Goal: Information Seeking & Learning: Learn about a topic

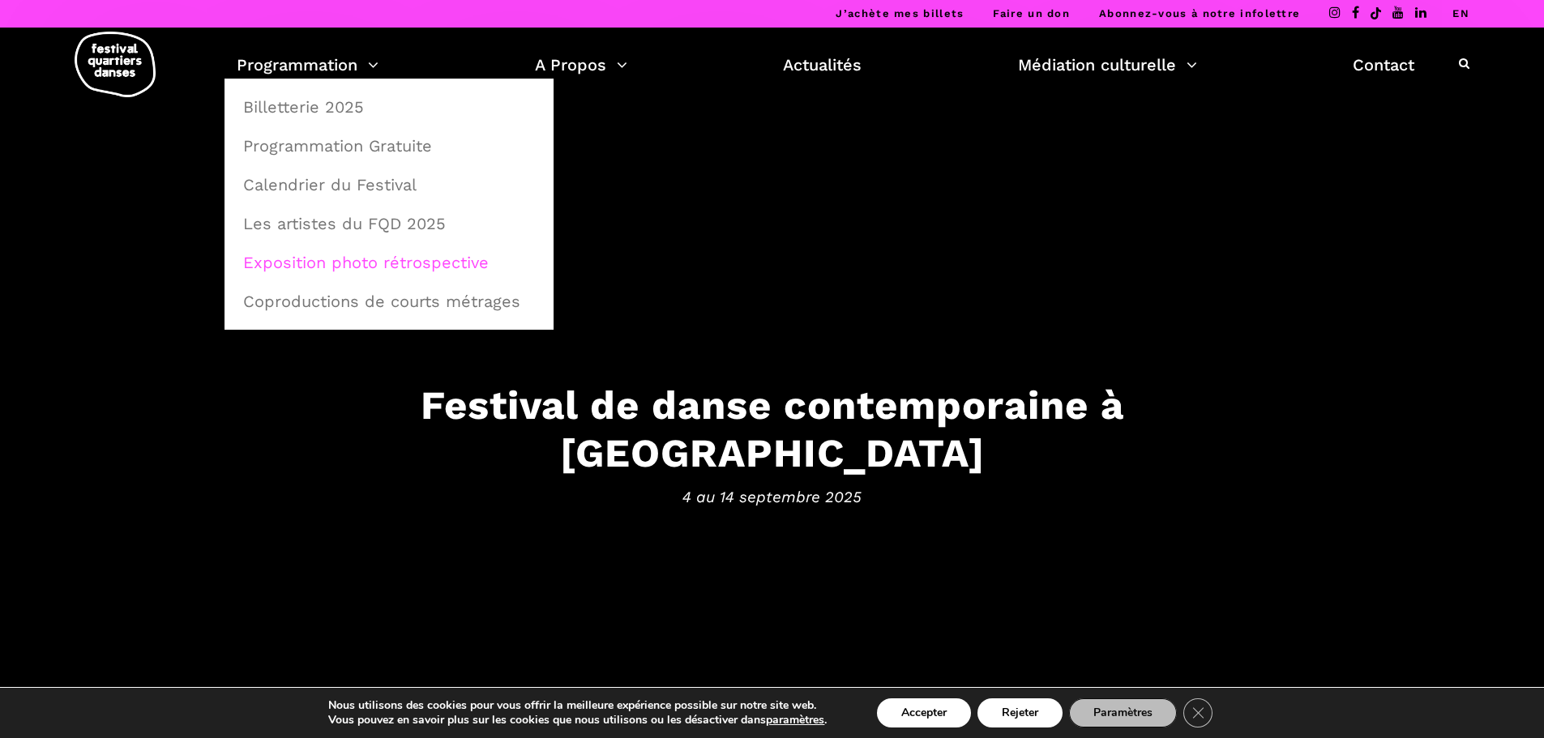
click at [301, 261] on link "Exposition photo rétrospective" at bounding box center [388, 262] width 311 height 37
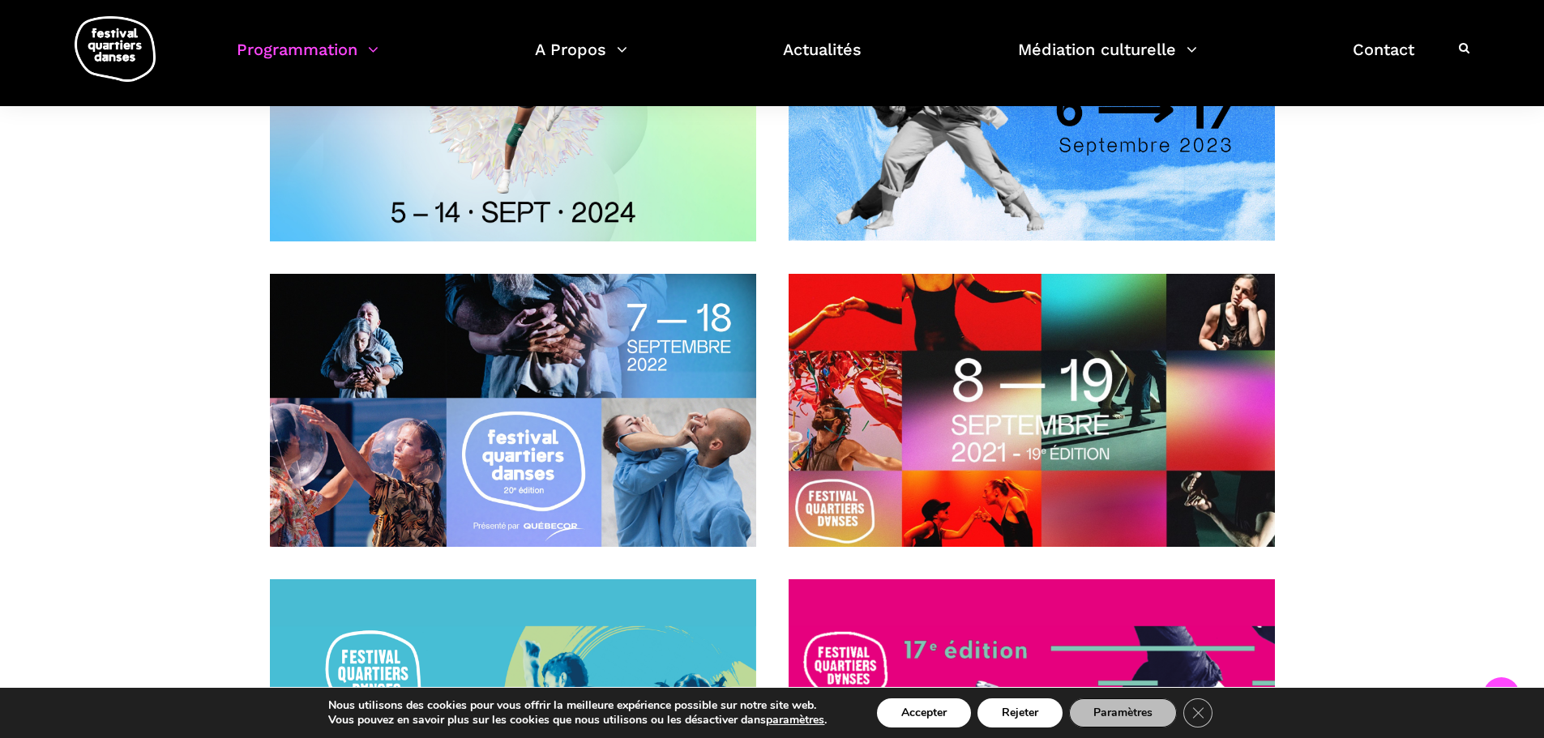
scroll to position [405, 0]
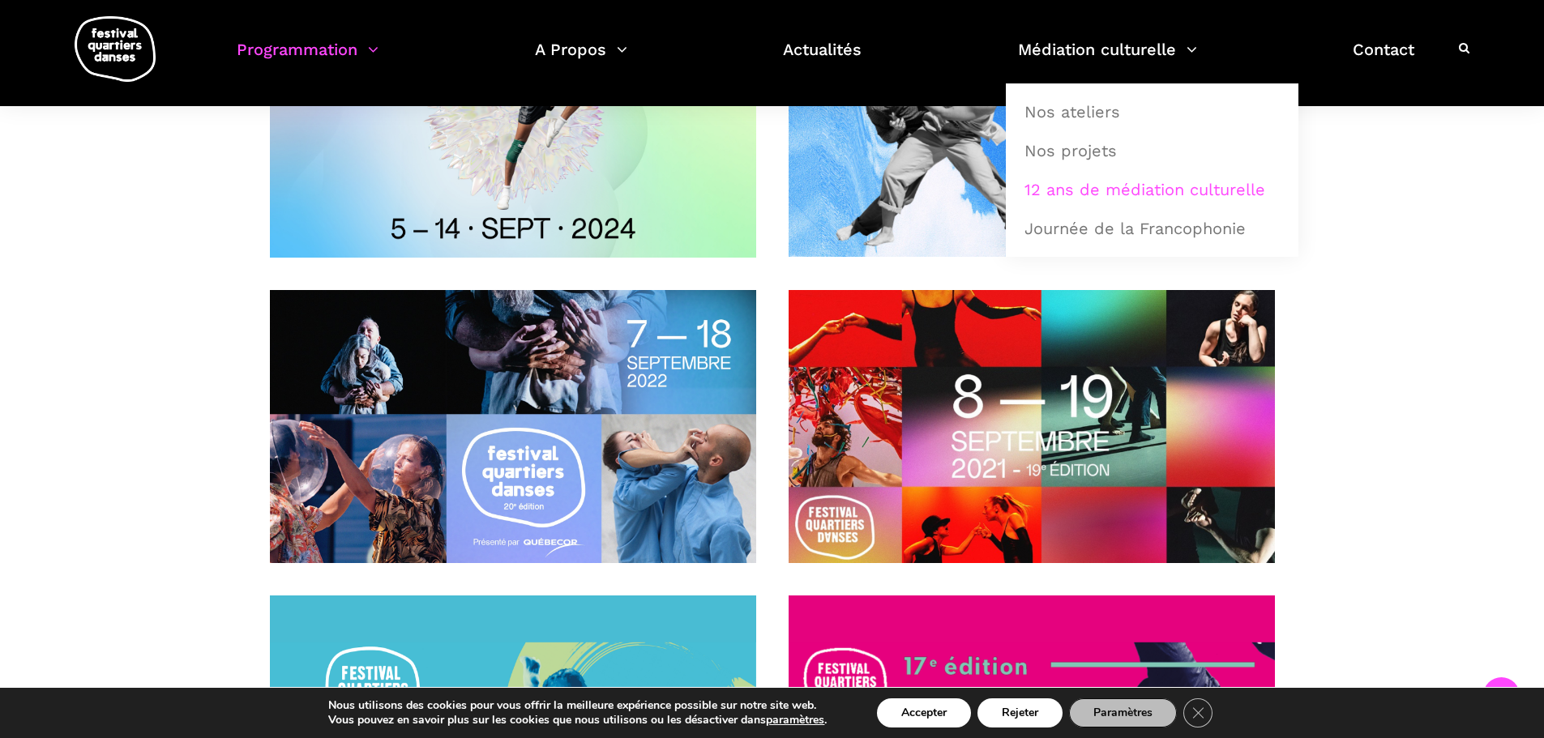
click at [1080, 190] on link "12 ans de médiation culturelle" at bounding box center [1152, 189] width 275 height 37
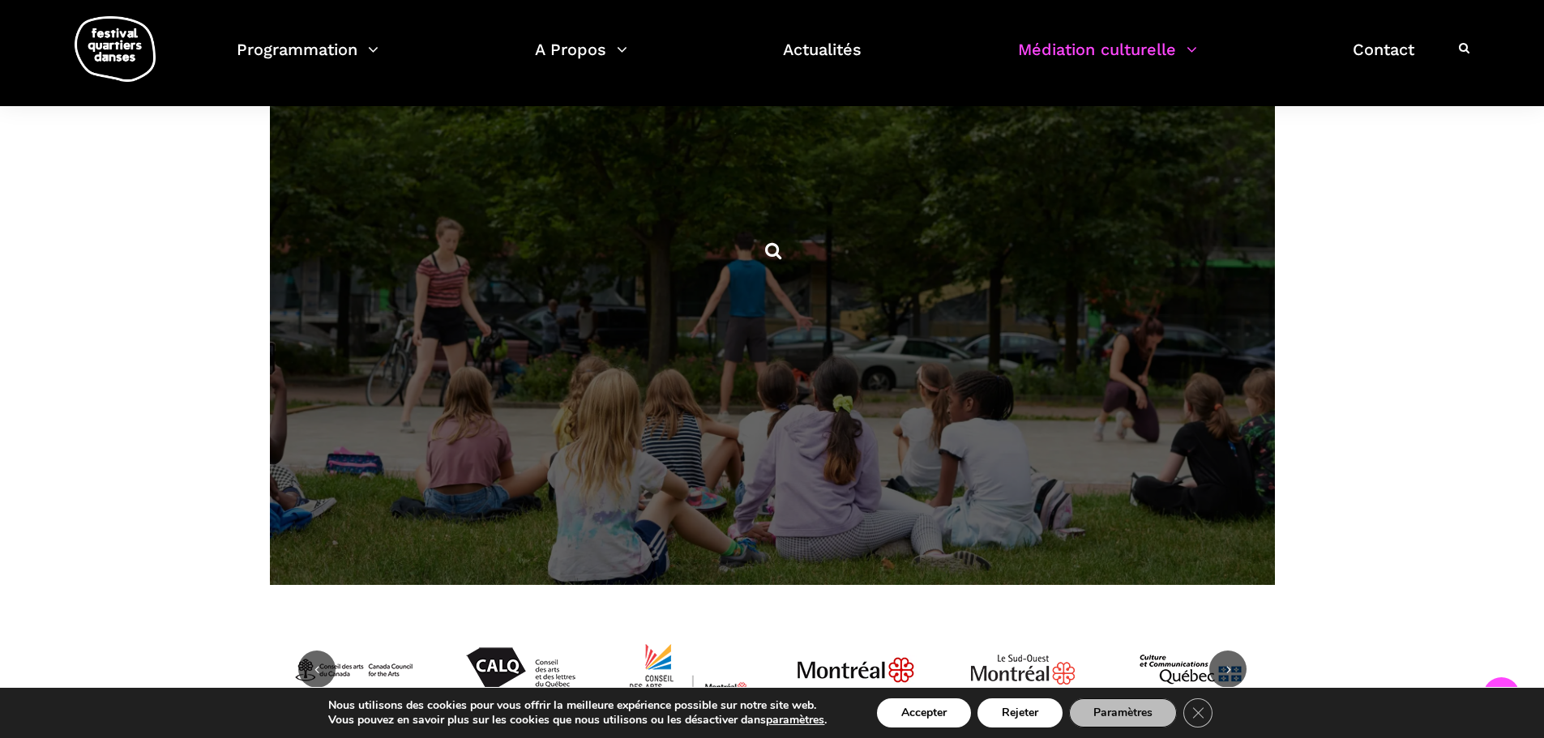
scroll to position [1054, 0]
click at [409, 392] on span at bounding box center [772, 250] width 1005 height 671
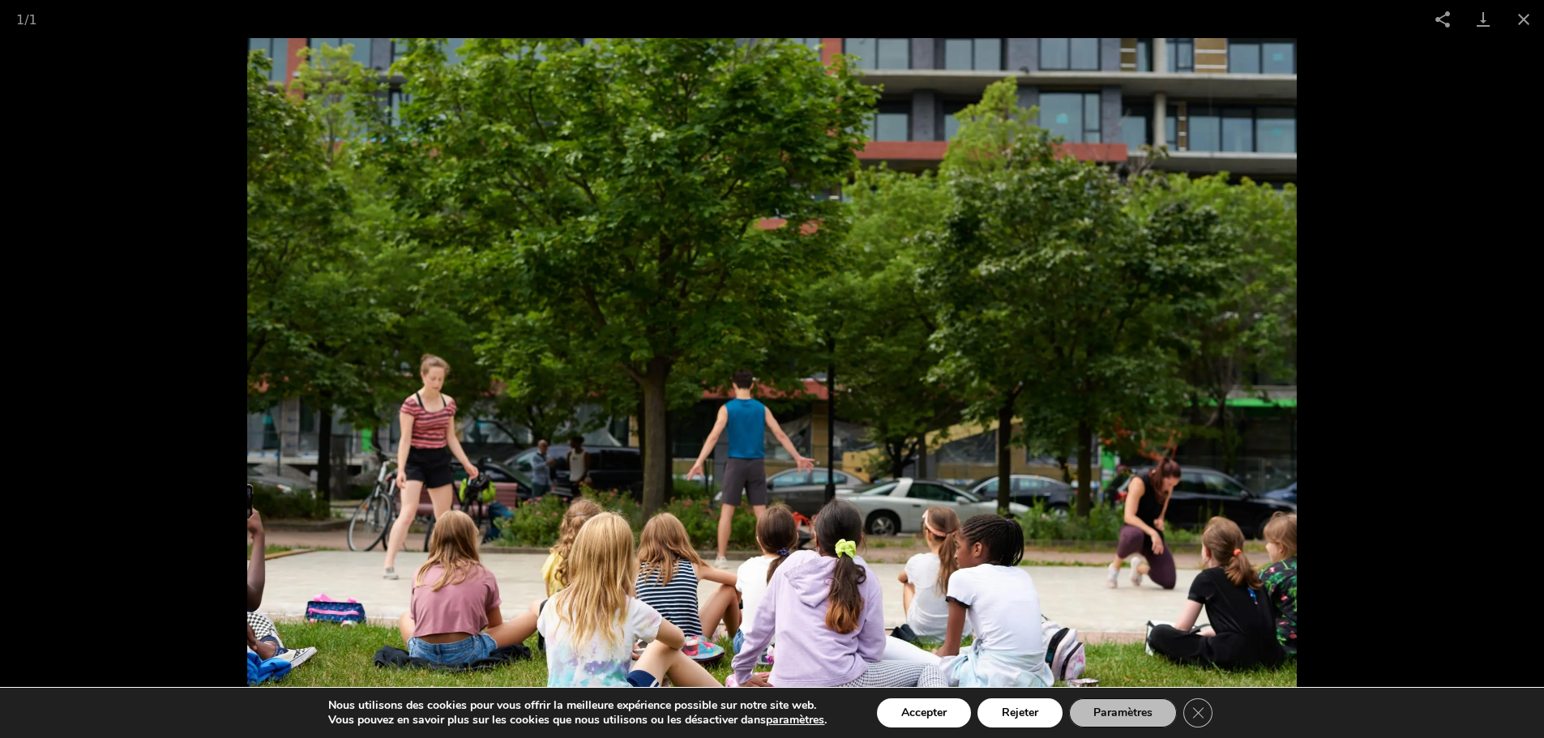
scroll to position [1458, 0]
click at [909, 710] on button "Accepter" at bounding box center [924, 713] width 94 height 29
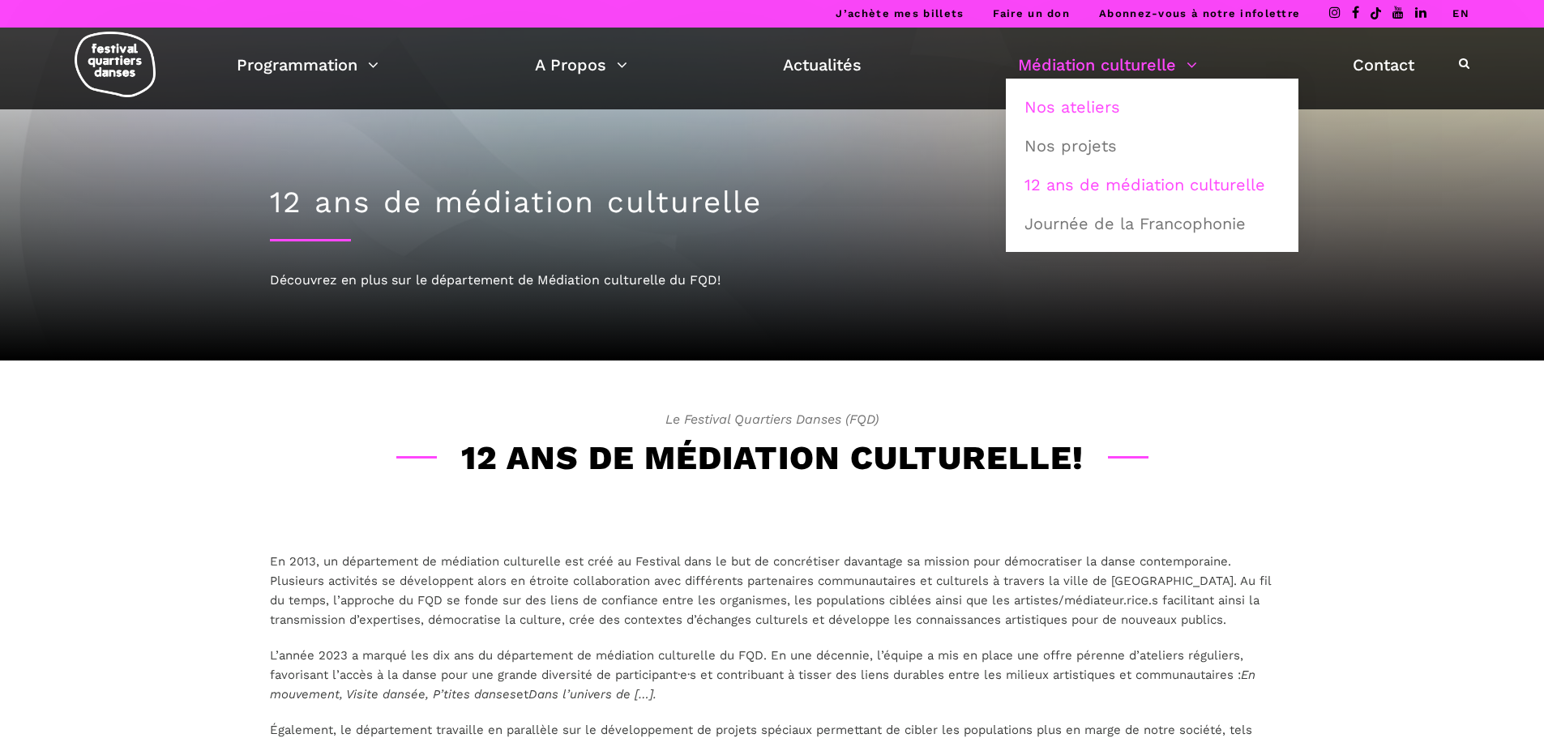
click at [1087, 106] on link "Nos ateliers" at bounding box center [1152, 106] width 275 height 37
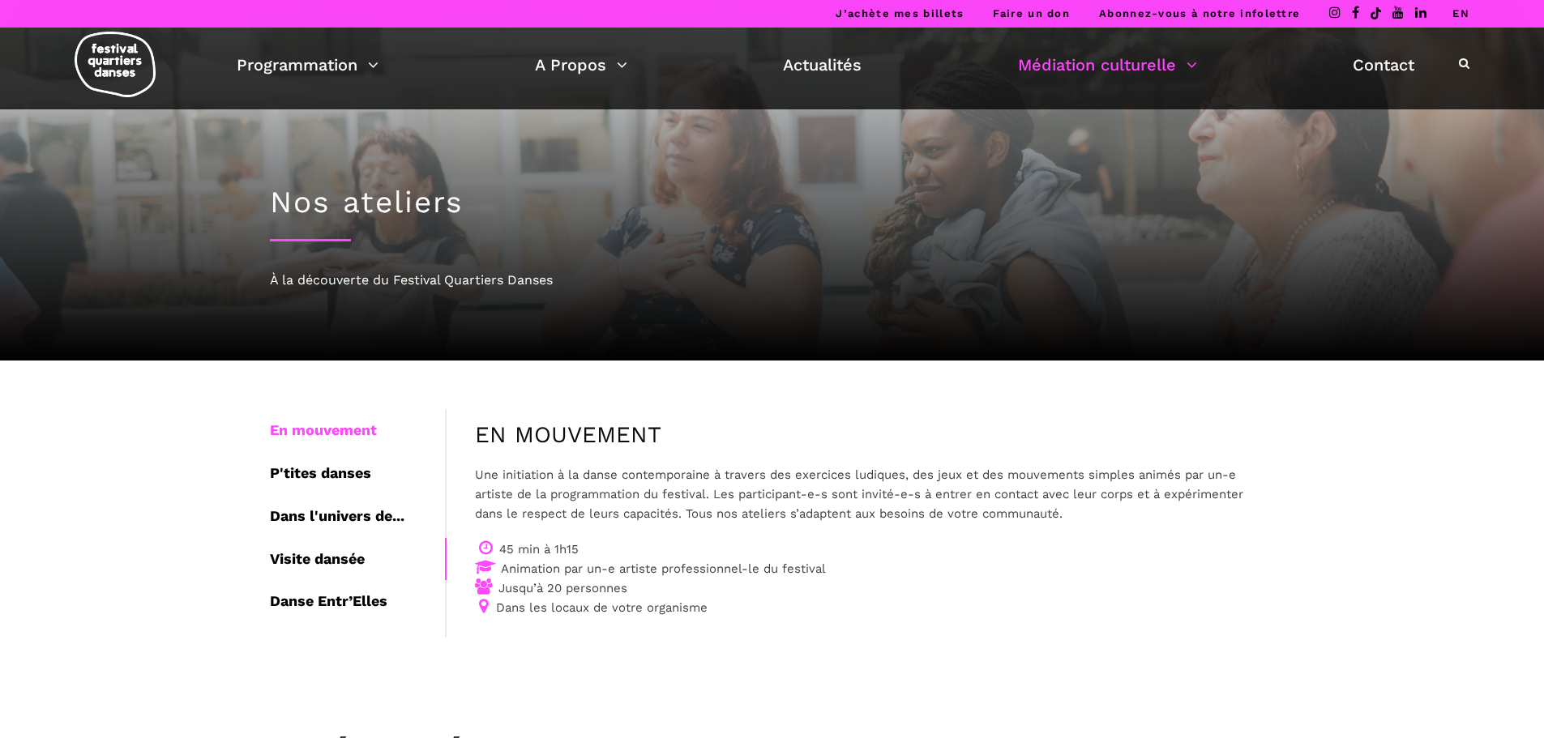
click at [318, 559] on div "Visite dansée" at bounding box center [357, 559] width 175 height 43
